Goal: Transaction & Acquisition: Subscribe to service/newsletter

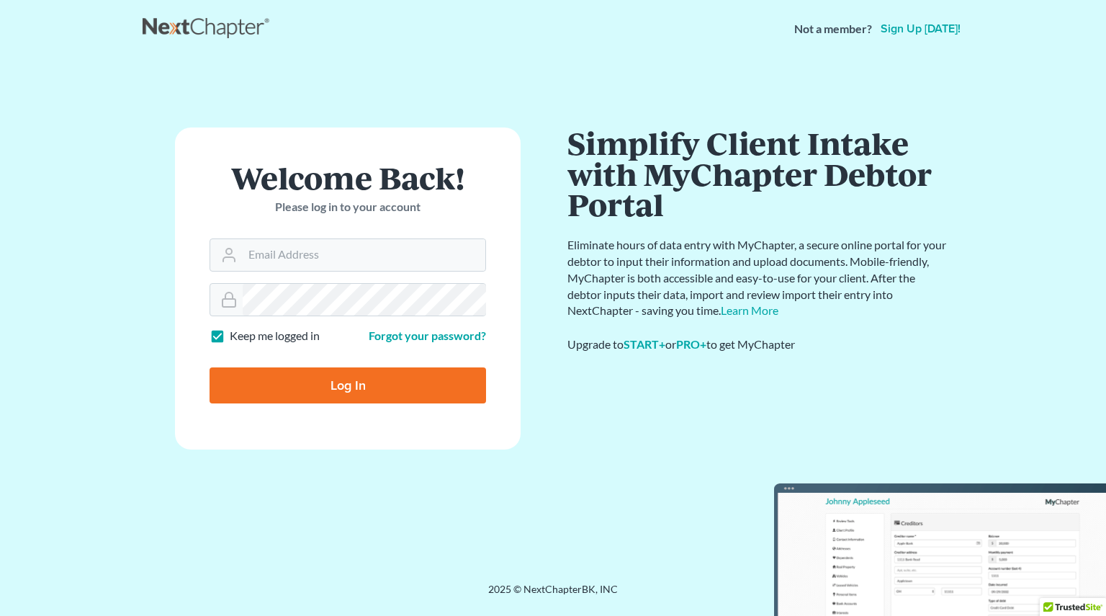
click at [926, 23] on link "Sign up today!" at bounding box center [921, 29] width 86 height 12
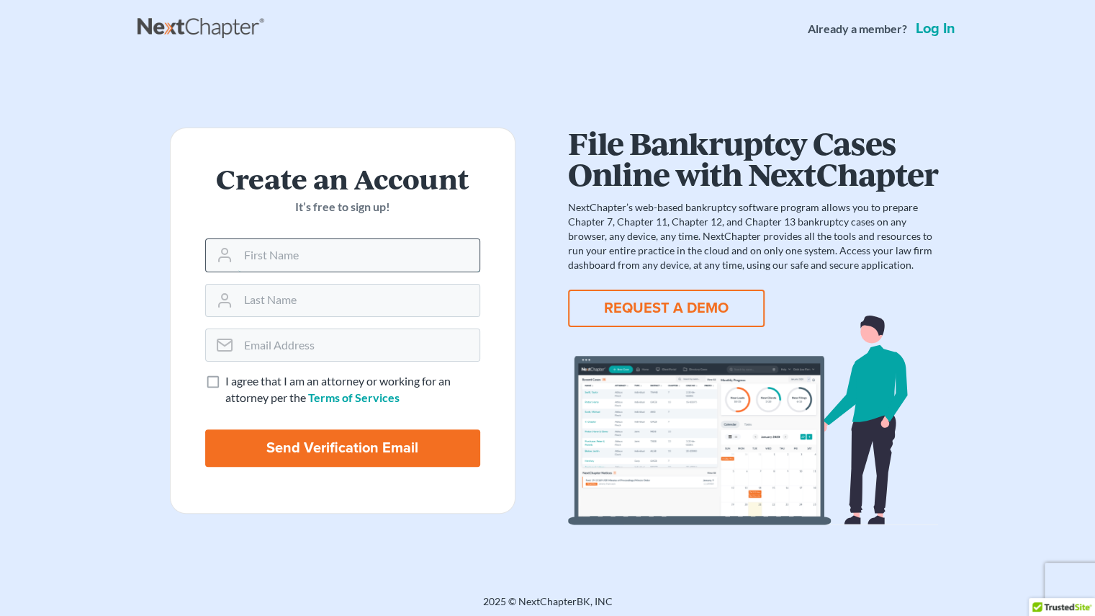
click at [328, 257] on input "text" at bounding box center [358, 255] width 241 height 32
type input "Justin"
type input "Nipper"
click at [331, 333] on input "email" at bounding box center [358, 345] width 241 height 32
click at [376, 353] on input "email" at bounding box center [358, 345] width 241 height 32
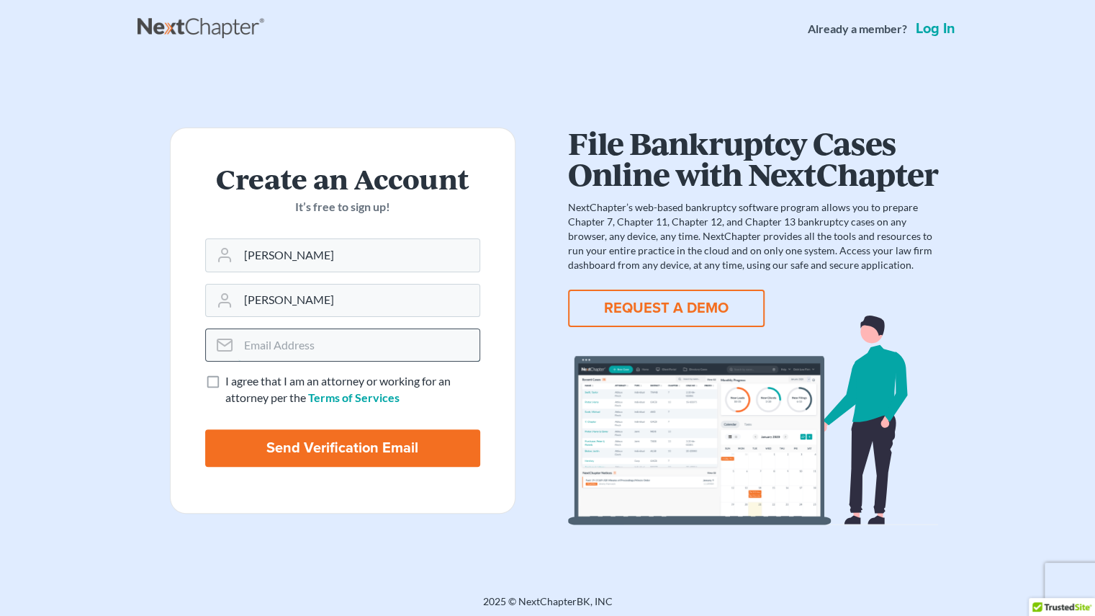
drag, startPoint x: 380, startPoint y: 354, endPoint x: 343, endPoint y: 339, distance: 40.4
click at [343, 339] on input "email" at bounding box center [358, 345] width 241 height 32
type input "[PERSON_NAME][EMAIL_ADDRESS][PERSON_NAME][DOMAIN_NAME]"
click at [304, 449] on input "Send Verification Email" at bounding box center [342, 447] width 275 height 37
type input "Thinking..."
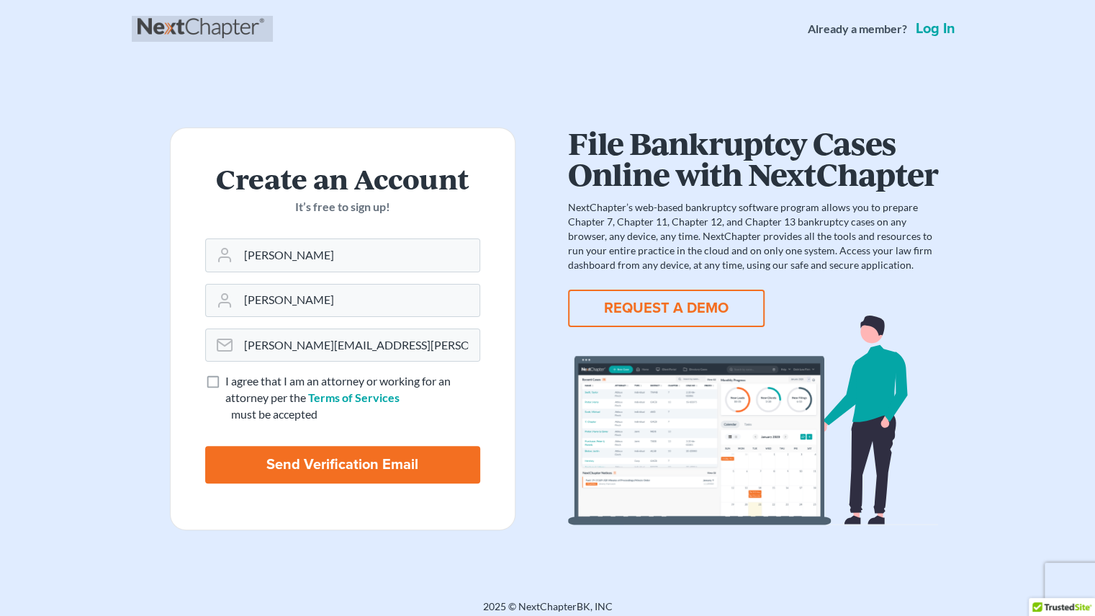
click at [190, 26] on link at bounding box center [203, 29] width 130 height 26
